Goal: Task Accomplishment & Management: Manage account settings

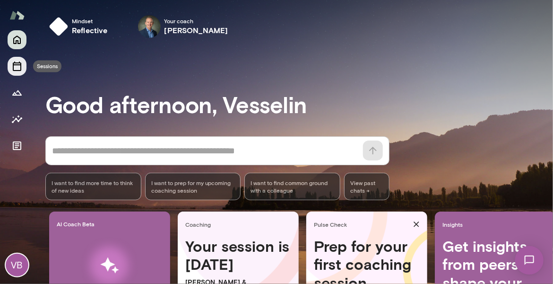
click at [21, 66] on icon "Sessions" at bounding box center [17, 65] width 9 height 9
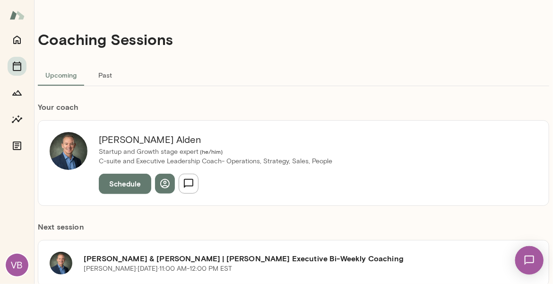
click at [121, 186] on button "Schedule" at bounding box center [125, 184] width 53 height 20
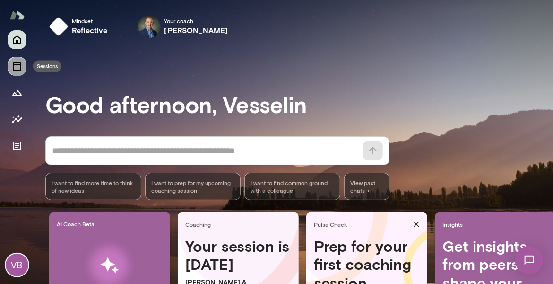
click at [15, 66] on icon "Sessions" at bounding box center [16, 66] width 11 height 11
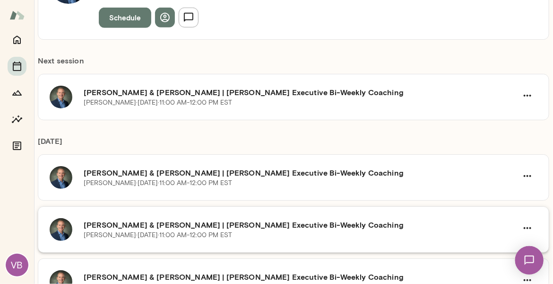
scroll to position [142, 0]
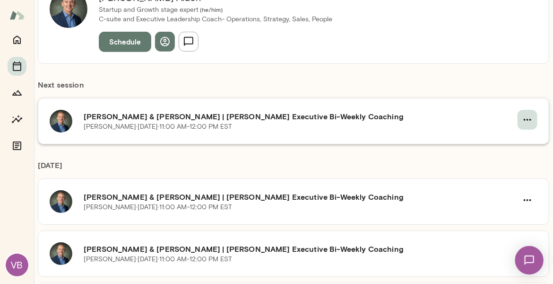
click at [522, 118] on icon "button" at bounding box center [527, 119] width 11 height 11
click at [44, 58] on span "Cancel" at bounding box center [31, 53] width 25 height 9
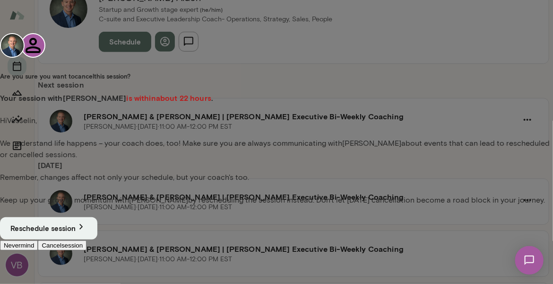
scroll to position [0, 0]
click at [87, 250] on button "Cancel session" at bounding box center [62, 245] width 49 height 10
